Goal: Transaction & Acquisition: Book appointment/travel/reservation

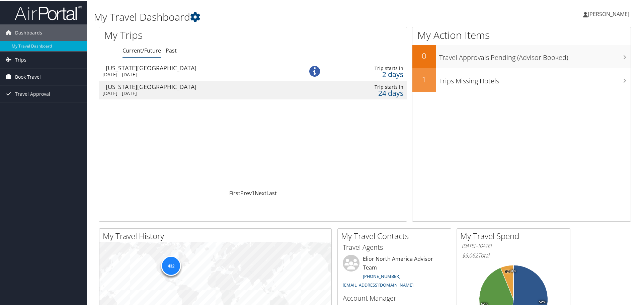
click at [27, 75] on span "Book Travel" at bounding box center [28, 76] width 26 height 17
click at [30, 109] on link "Book/Manage Online Trips" at bounding box center [43, 110] width 87 height 10
click at [132, 89] on div "Kansas City" at bounding box center [198, 86] width 184 height 6
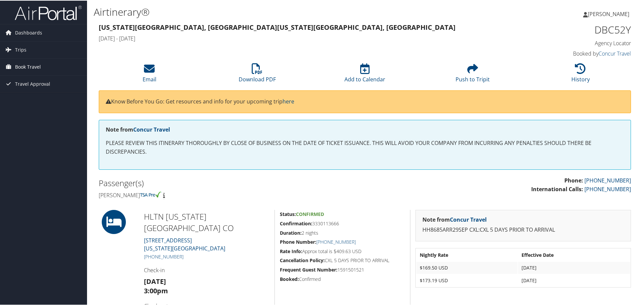
click at [20, 64] on span "Book Travel" at bounding box center [28, 66] width 26 height 17
click at [22, 31] on span "Dashboards" at bounding box center [28, 32] width 27 height 17
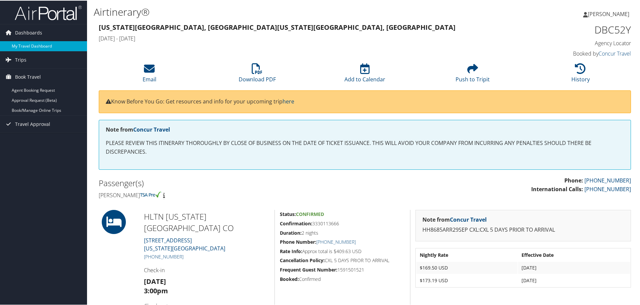
click at [26, 46] on link "My Travel Dashboard" at bounding box center [43, 46] width 87 height 10
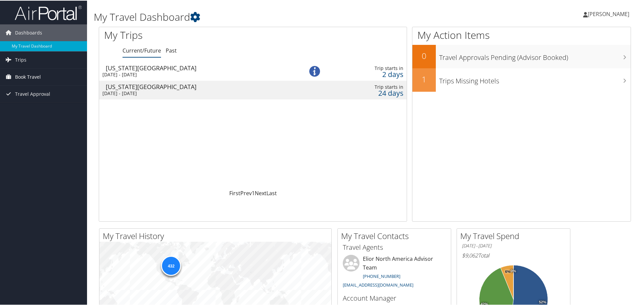
click at [28, 73] on span "Book Travel" at bounding box center [28, 76] width 26 height 17
click at [28, 109] on link "Book/Manage Online Trips" at bounding box center [43, 110] width 87 height 10
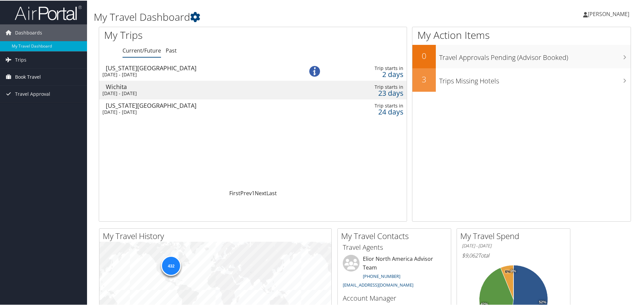
click at [22, 76] on span "Book Travel" at bounding box center [28, 76] width 26 height 17
click at [25, 108] on link "Book/Manage Online Trips" at bounding box center [43, 110] width 87 height 10
